Goal: Obtain resource: Download file/media

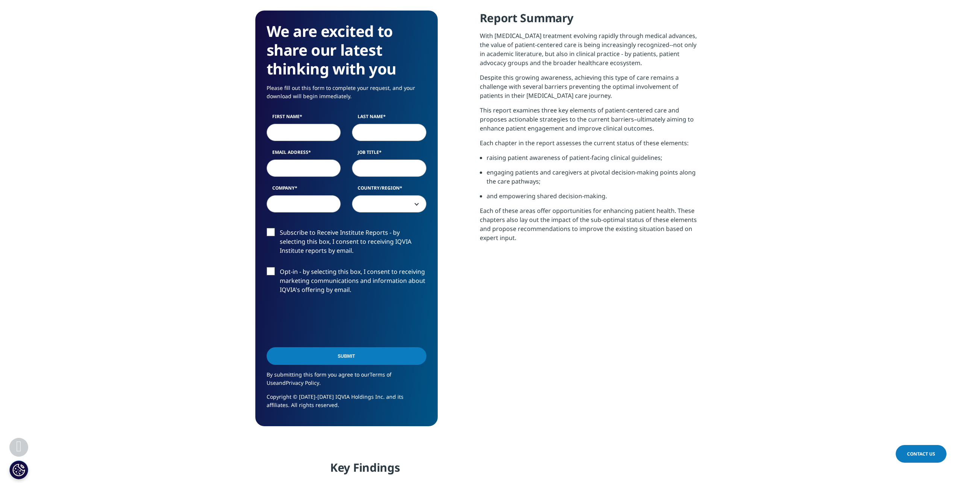
scroll to position [226, 0]
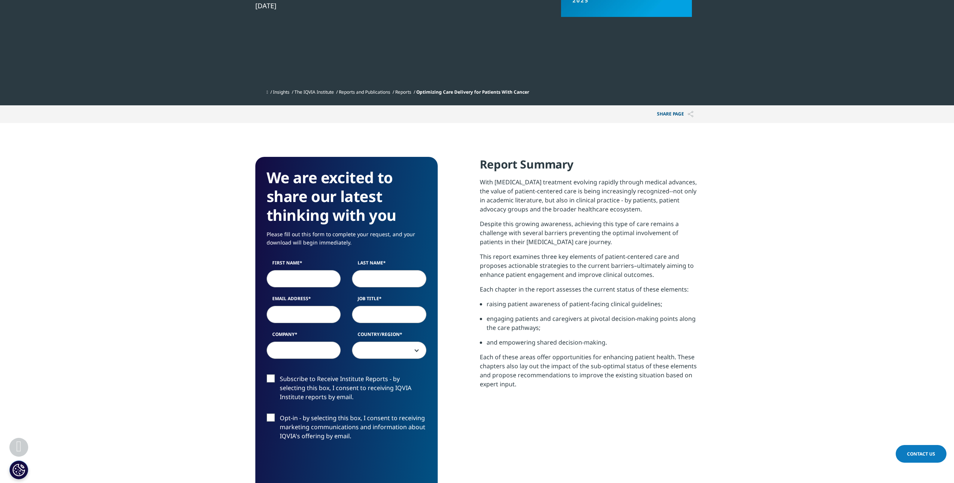
click at [287, 279] on input "First Name" at bounding box center [304, 278] width 74 height 17
type input "[PERSON_NAME]"
type input "[EMAIL_ADDRESS][DOMAIN_NAME]"
type input "Focus Social Care"
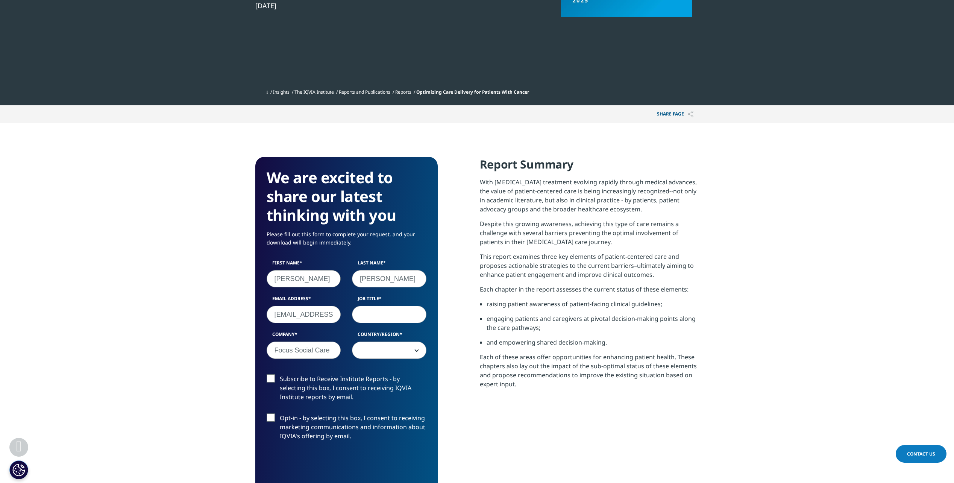
select select "[GEOGRAPHIC_DATA]"
click at [366, 312] on input "Job Title" at bounding box center [389, 314] width 74 height 17
type input "Director"
click at [270, 377] on label "Subscribe to Receive Institute Reports - by selecting this box, I consent to re…" at bounding box center [347, 389] width 160 height 31
click at [280, 374] on input "Subscribe to Receive Institute Reports - by selecting this box, I consent to re…" at bounding box center [280, 374] width 0 height 0
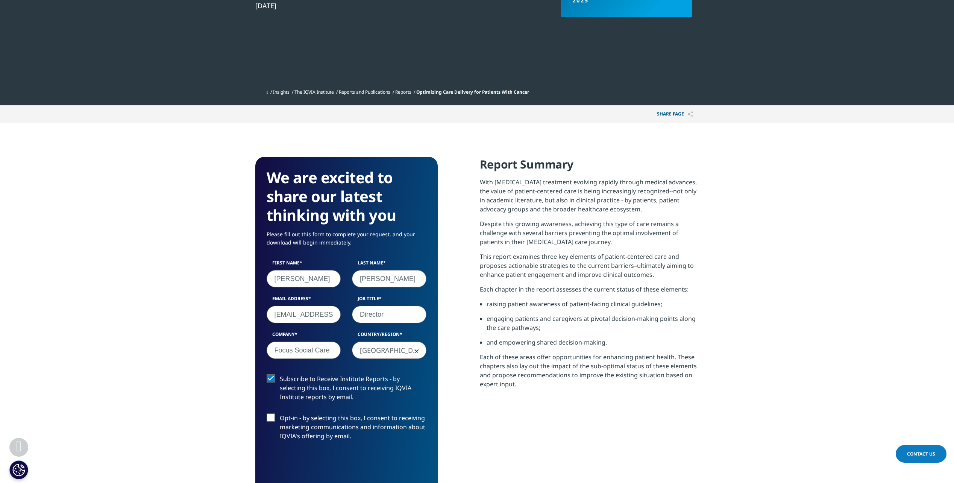
click at [270, 417] on label "Opt-in - by selecting this box, I consent to receiving marketing communications…" at bounding box center [347, 428] width 160 height 31
click at [280, 413] on input "Opt-in - by selecting this box, I consent to receiving marketing communications…" at bounding box center [280, 413] width 0 height 0
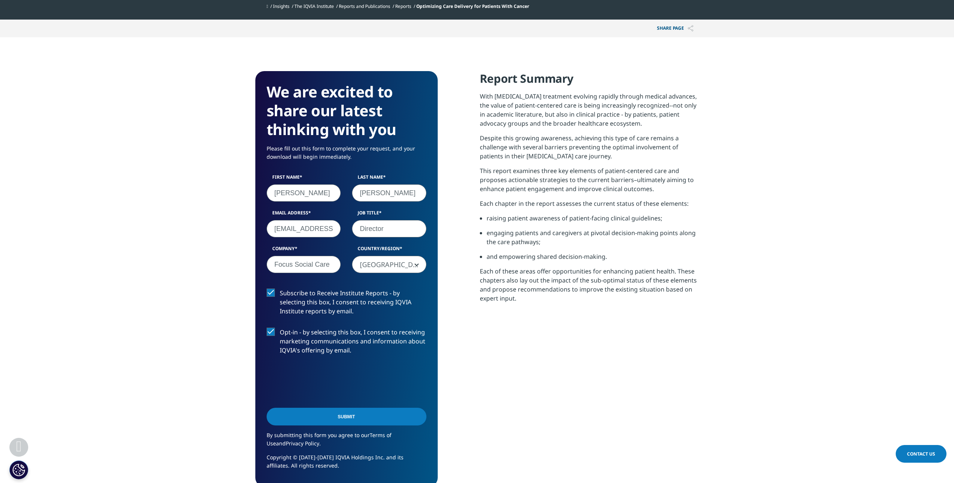
scroll to position [376, 0]
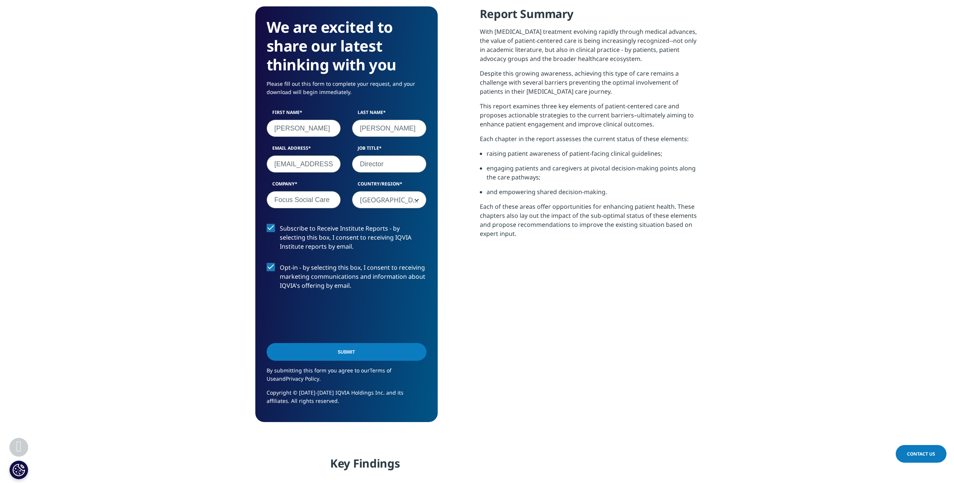
click at [346, 351] on input "Submit" at bounding box center [347, 352] width 160 height 18
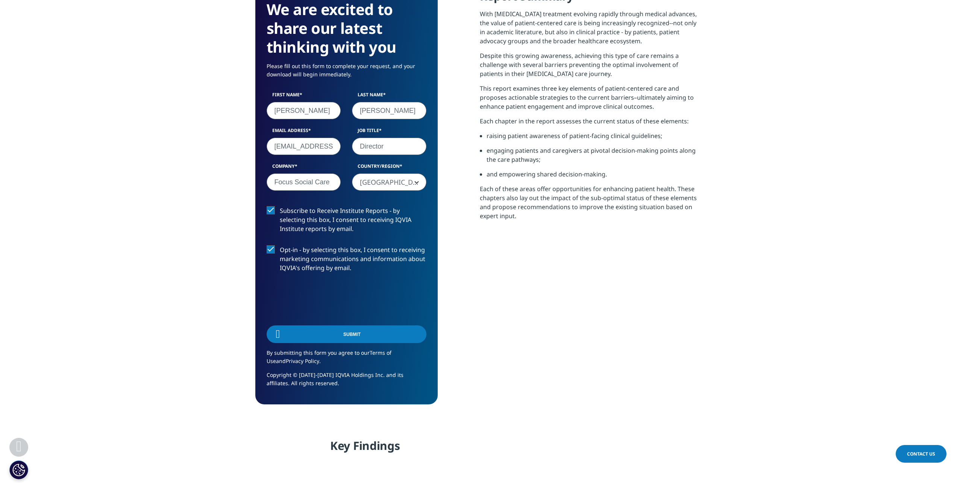
scroll to position [256, 444]
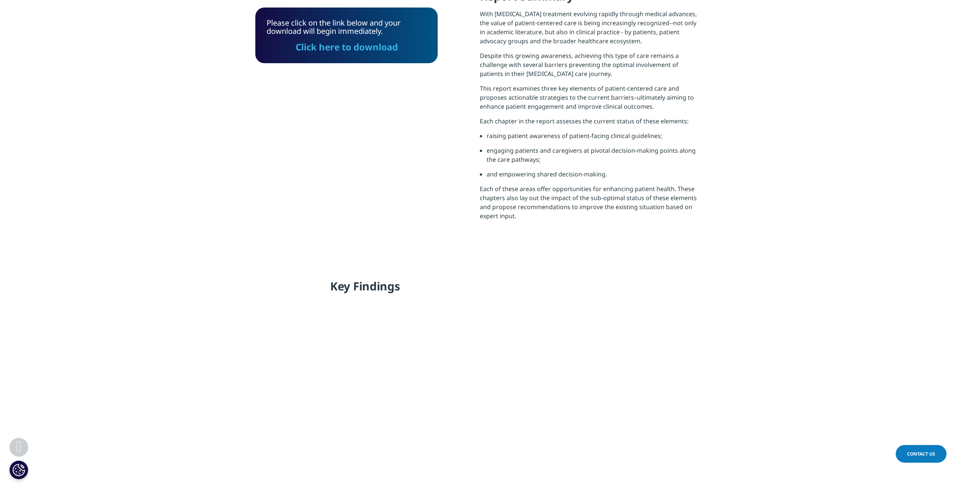
click at [336, 52] on link "Click here to download" at bounding box center [347, 47] width 102 height 12
